Goal: Transaction & Acquisition: Purchase product/service

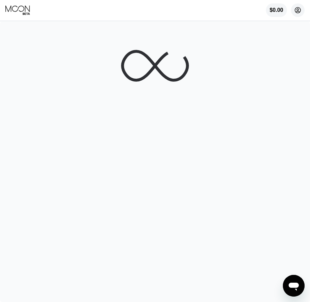
click at [296, 12] on icon at bounding box center [298, 10] width 4 height 4
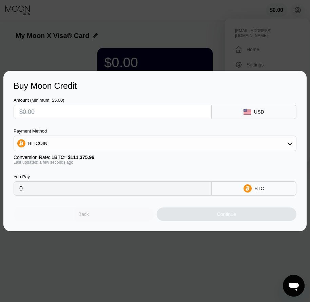
click at [103, 215] on div "Back" at bounding box center [84, 215] width 140 height 14
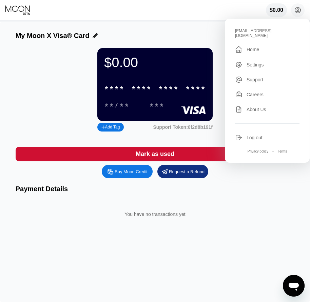
click at [251, 135] on div "Log out" at bounding box center [255, 137] width 16 height 5
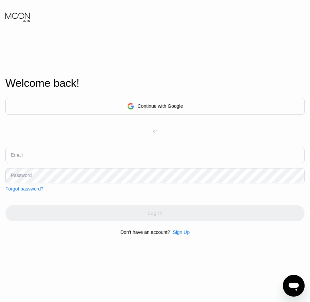
click at [43, 157] on input "text" at bounding box center [154, 155] width 299 height 15
paste input "flautist@catbar.net"
type input "flautist@catbar.net"
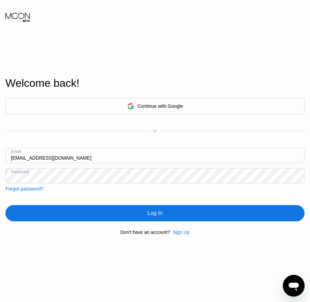
click at [151, 216] on div "Log In" at bounding box center [155, 213] width 15 height 7
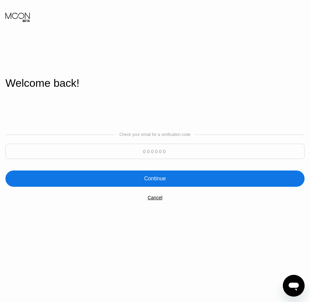
click at [149, 151] on input at bounding box center [154, 151] width 299 height 15
paste input "980200"
type input "980200"
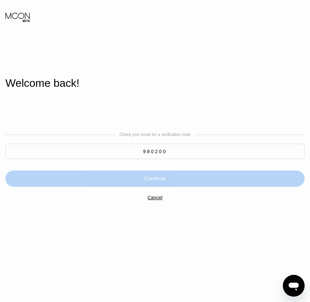
click at [157, 179] on div "Continue" at bounding box center [155, 178] width 22 height 7
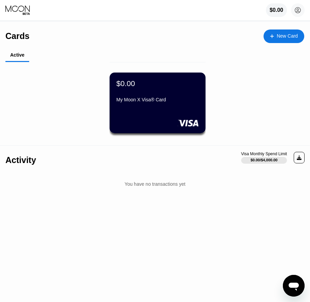
click at [168, 96] on div "$0.00 My Moon X Visa® Card" at bounding box center [157, 92] width 82 height 26
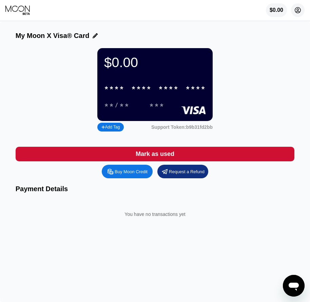
click at [300, 12] on circle at bounding box center [298, 10] width 14 height 14
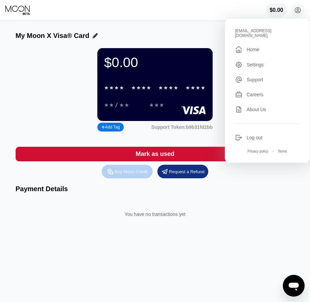
click at [140, 175] on div "Buy Moon Credit" at bounding box center [131, 172] width 33 height 6
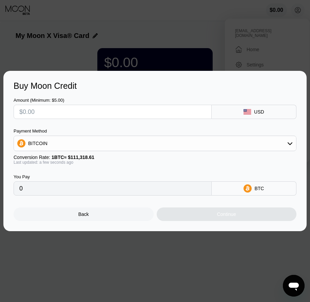
click at [51, 109] on input "text" at bounding box center [112, 112] width 187 height 14
type input "$1"
type input "0.00000899"
type input "$12"
type input "0.00010780"
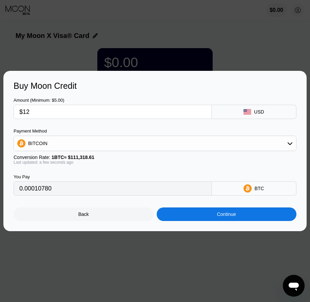
type input "$12"
click at [58, 143] on div "BITCOIN" at bounding box center [155, 144] width 282 height 14
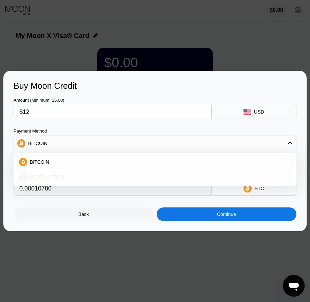
click at [53, 177] on span "USDT on TRON" at bounding box center [47, 176] width 34 height 5
type input "12.12"
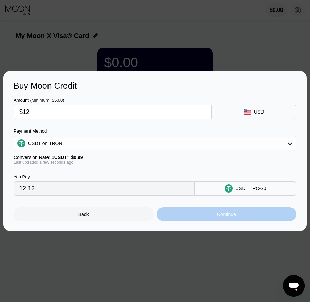
click at [227, 217] on div "Continue" at bounding box center [226, 214] width 19 height 5
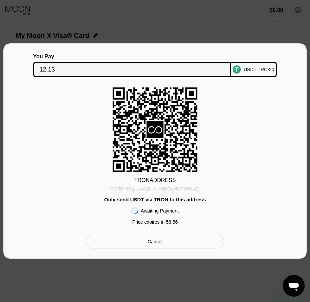
click at [155, 191] on div "TY36BHRLpkuwJ2t...Uo9EfGgHVSWWaQe" at bounding box center [155, 188] width 93 height 5
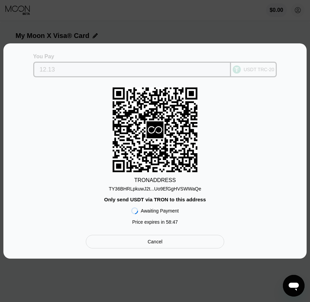
click at [45, 66] on input "12.13" at bounding box center [132, 70] width 185 height 14
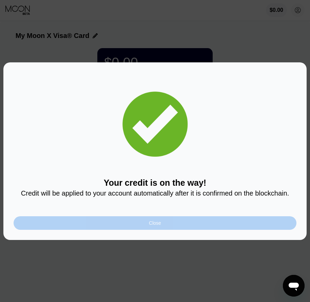
click at [165, 224] on div "Close" at bounding box center [155, 223] width 283 height 14
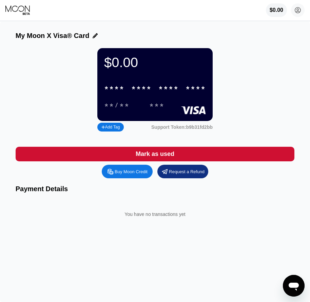
click at [173, 100] on div "* * * * * * * * * * * * **** **/** ***" at bounding box center [155, 93] width 102 height 25
click at [172, 92] on div "* * * *" at bounding box center [168, 88] width 20 height 8
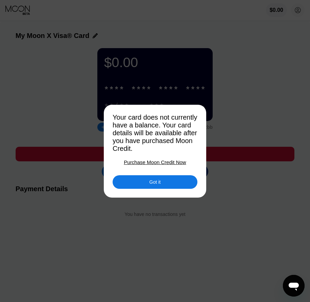
click at [156, 185] on div "Got it" at bounding box center [154, 182] width 11 height 6
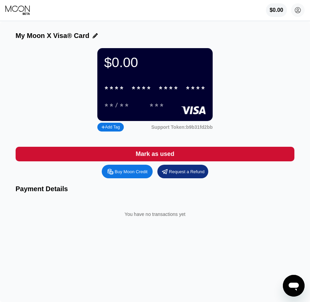
click at [158, 95] on div "* * * * * * * * * * * * ****" at bounding box center [155, 88] width 110 height 14
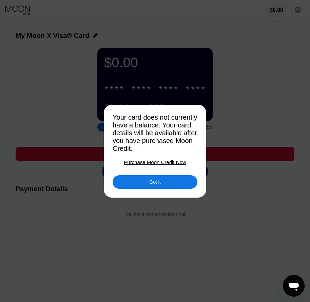
click at [141, 189] on div "Got it" at bounding box center [155, 182] width 85 height 14
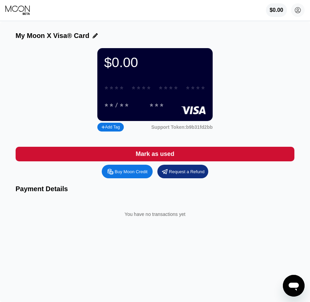
click at [129, 92] on div "* * * * * * * * * * * * ****" at bounding box center [155, 88] width 110 height 14
click at [302, 11] on circle at bounding box center [298, 10] width 14 height 14
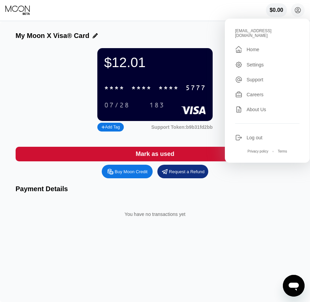
click at [146, 90] on div "* * * *" at bounding box center [141, 88] width 20 height 8
click at [124, 109] on div "07/28" at bounding box center [116, 106] width 25 height 8
click at [159, 109] on div "183" at bounding box center [156, 106] width 15 height 8
